Goal: Task Accomplishment & Management: Manage account settings

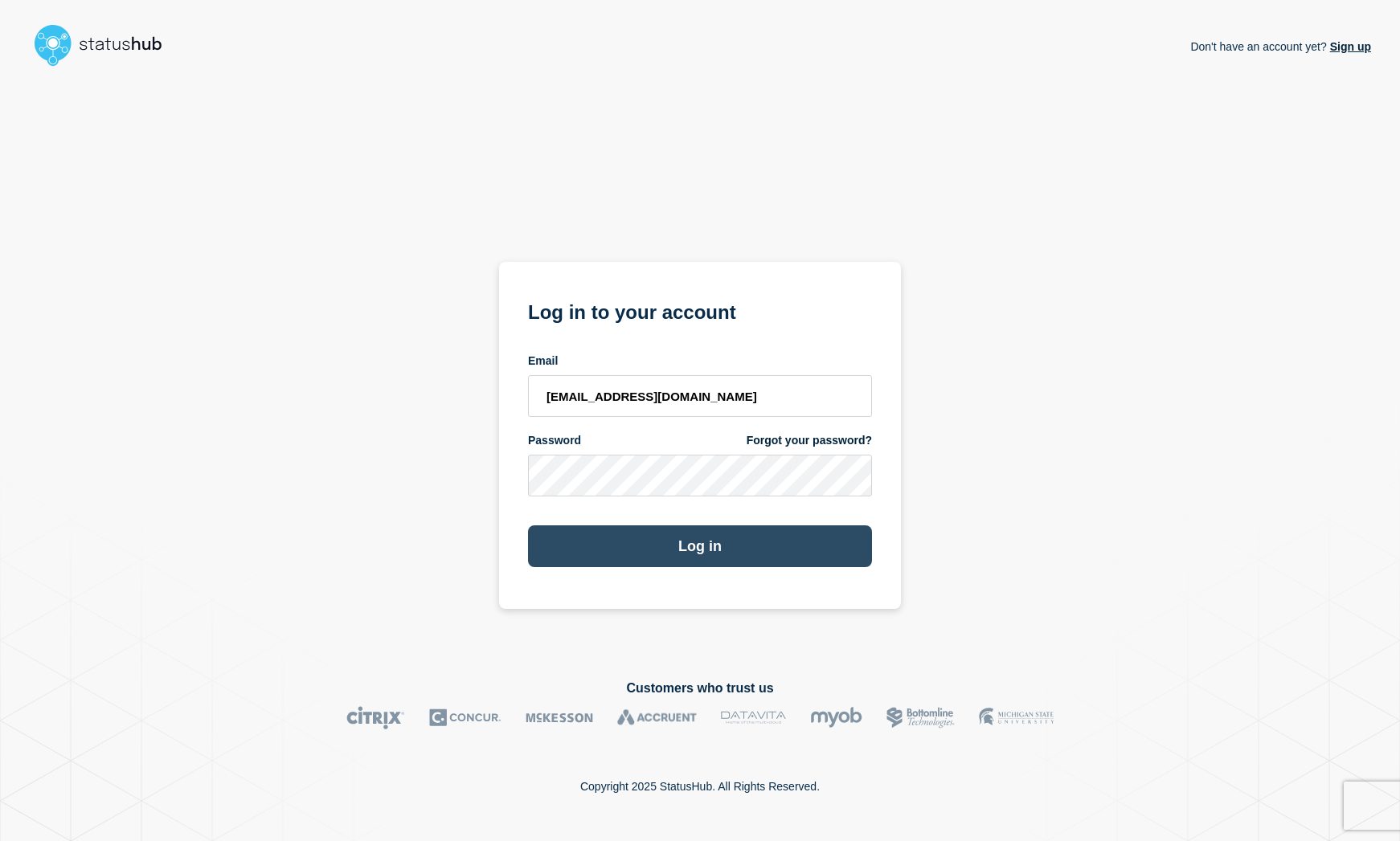
click at [729, 555] on button "Log in" at bounding box center [700, 546] width 344 height 42
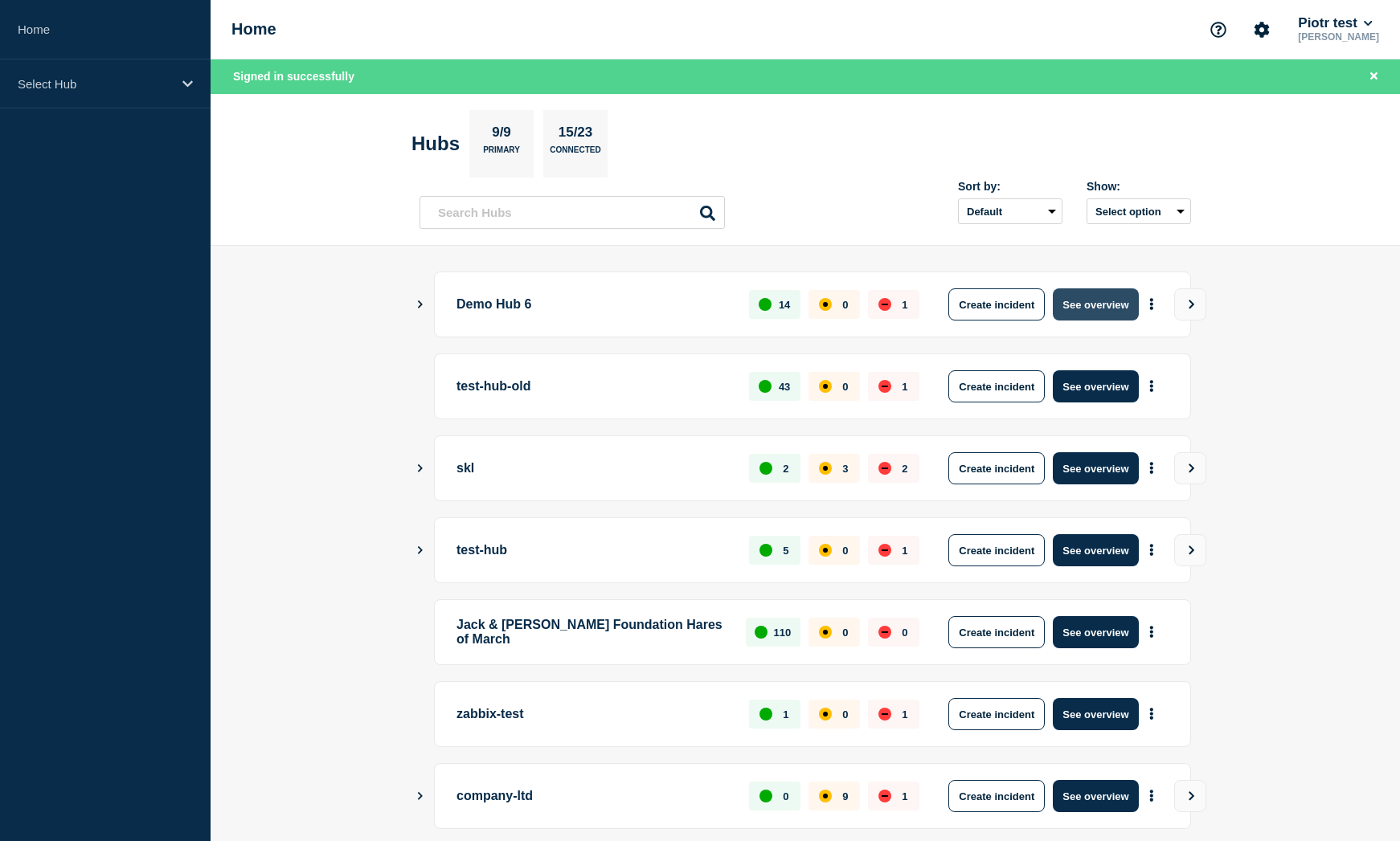
click at [1113, 298] on button "See overview" at bounding box center [1095, 304] width 85 height 32
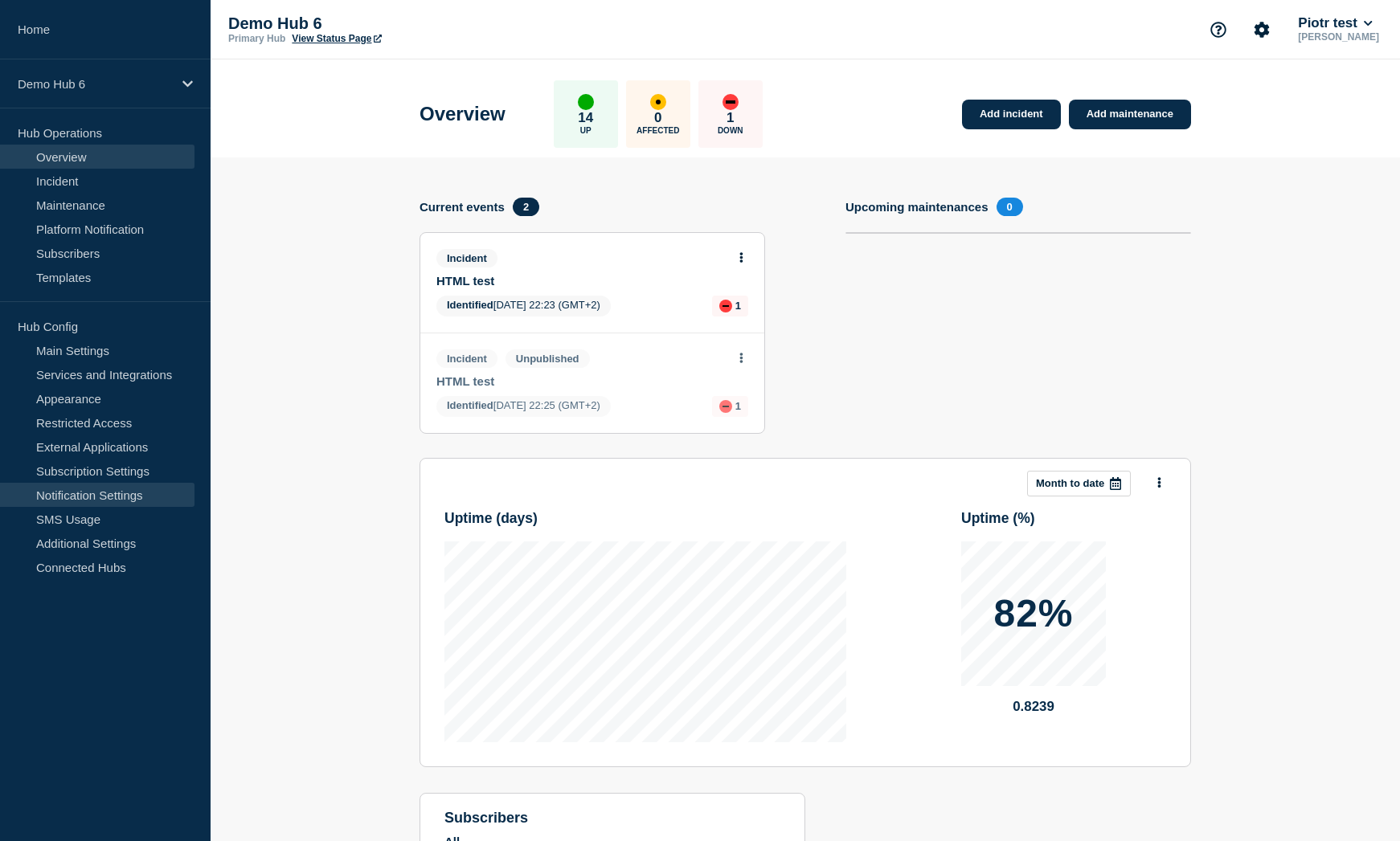
click at [100, 495] on link "Notification Settings" at bounding box center [97, 495] width 195 height 24
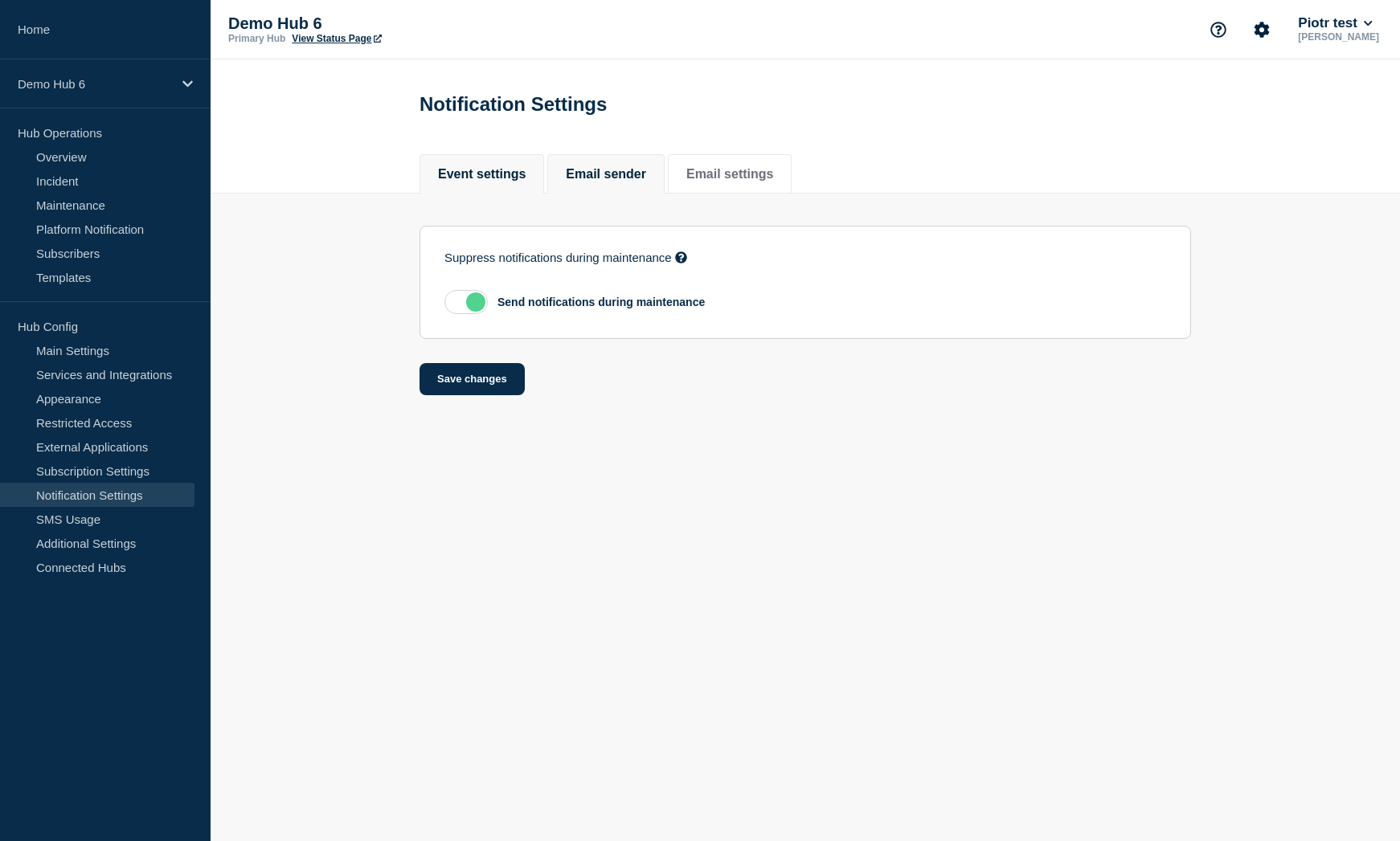
click at [600, 171] on button "Email sender" at bounding box center [606, 174] width 81 height 15
